Goal: Task Accomplishment & Management: Manage account settings

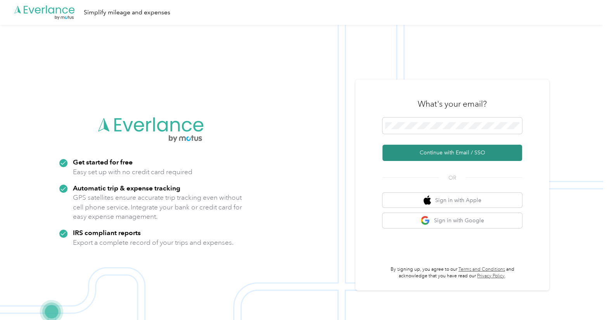
click at [413, 154] on button "Continue with Email / SSO" at bounding box center [452, 153] width 140 height 16
click at [459, 154] on button "Continue with Email / SSO" at bounding box center [452, 153] width 140 height 16
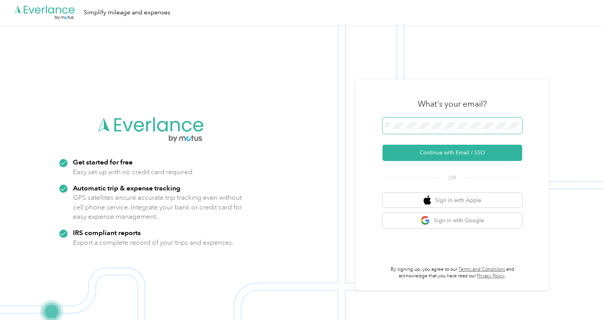
click at [449, 131] on span at bounding box center [452, 125] width 140 height 16
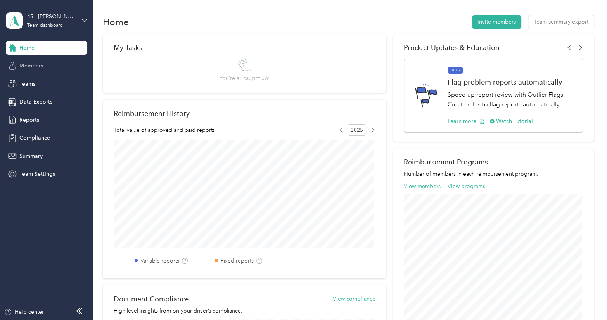
click at [33, 66] on span "Members" at bounding box center [31, 66] width 24 height 8
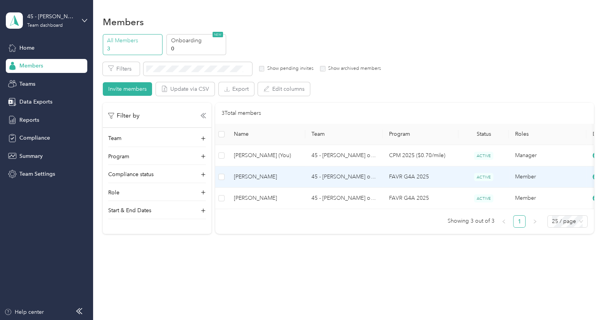
click at [256, 176] on span "[PERSON_NAME]" at bounding box center [266, 177] width 65 height 9
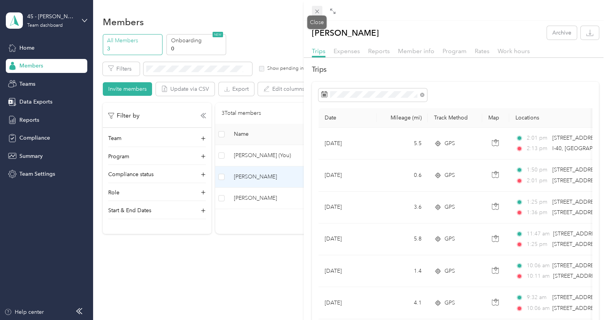
click at [316, 12] on icon at bounding box center [317, 12] width 4 height 4
